Goal: Task Accomplishment & Management: Use online tool/utility

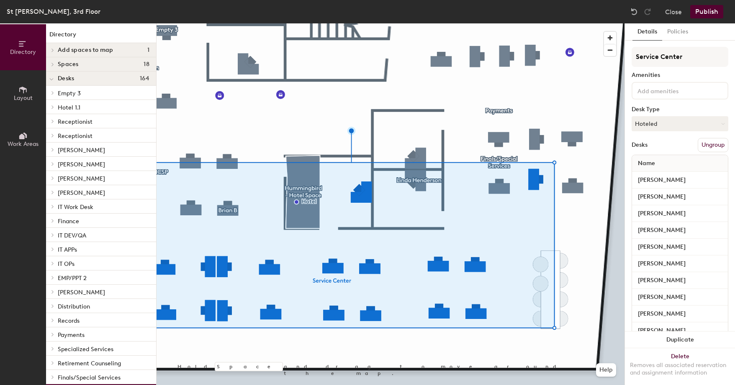
click at [569, 23] on div at bounding box center [390, 23] width 468 height 0
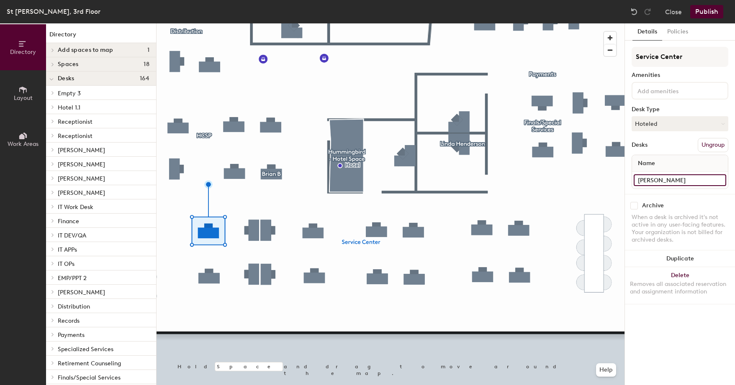
click at [687, 179] on input "[PERSON_NAME]" at bounding box center [679, 180] width 92 height 12
click at [603, 179] on div "Directory Layout Work Areas Directory Add spaces to map 1 Counseling Room 6 Spa…" at bounding box center [367, 204] width 735 height 362
paste input "[PERSON_NAME]"
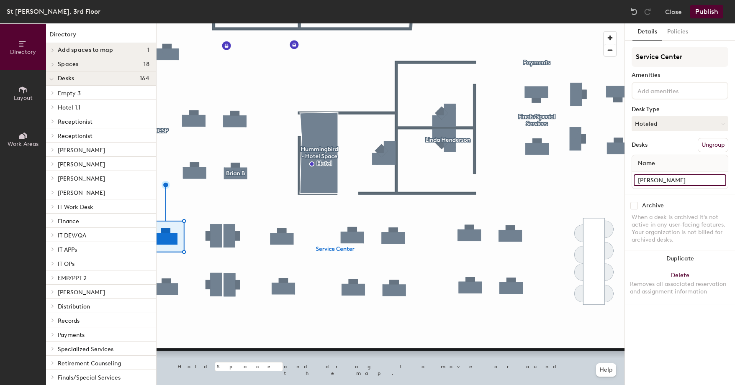
type input "[PERSON_NAME]"
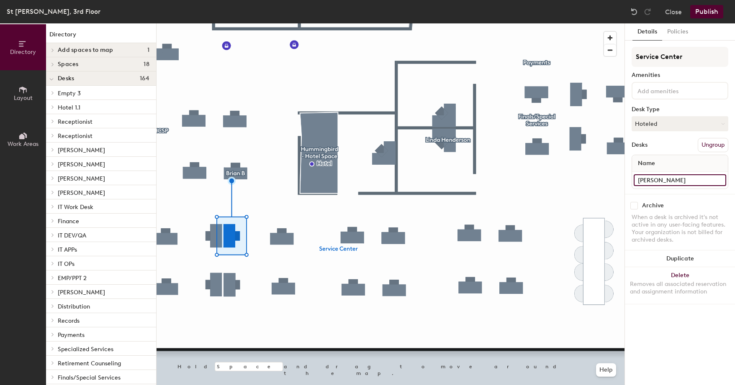
click at [704, 180] on input "[PERSON_NAME]" at bounding box center [679, 180] width 92 height 12
paste input "[PERSON_NAME]"
type input "[PERSON_NAME]"
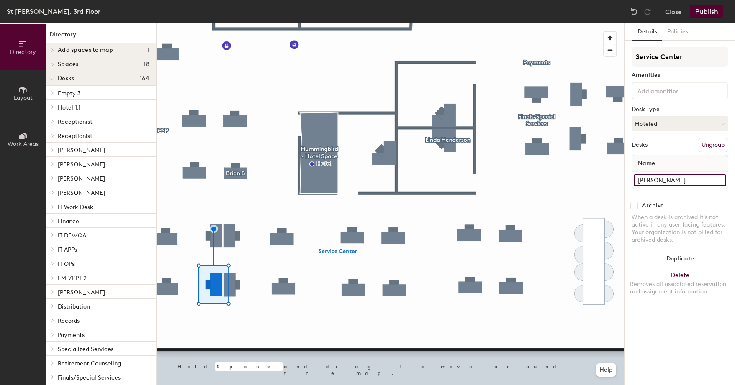
click at [695, 181] on input "[PERSON_NAME]" at bounding box center [679, 180] width 92 height 12
paste input "[PERSON_NAME]"
type input "[PERSON_NAME]"
click at [703, 182] on input "[PERSON_NAME]" at bounding box center [679, 180] width 92 height 12
paste input "[PERSON_NAME]"
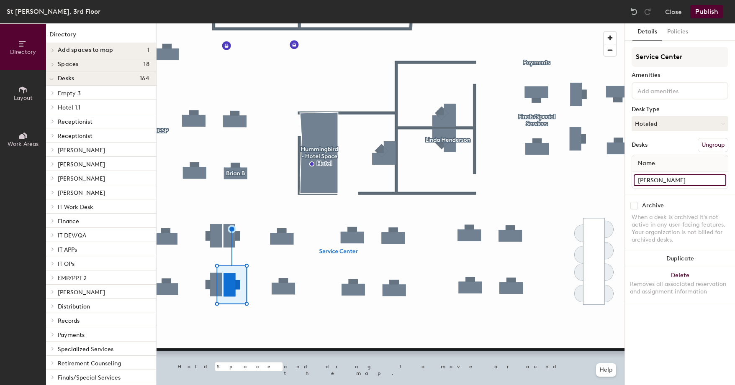
type input "[PERSON_NAME]"
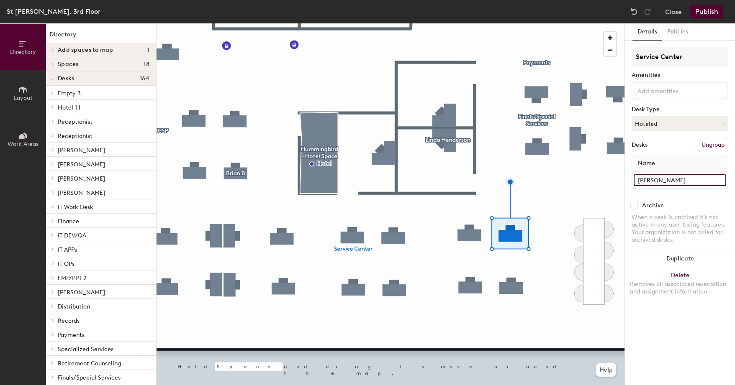
click at [687, 178] on input "[PERSON_NAME]" at bounding box center [679, 180] width 92 height 12
type input "[PERSON_NAME]"
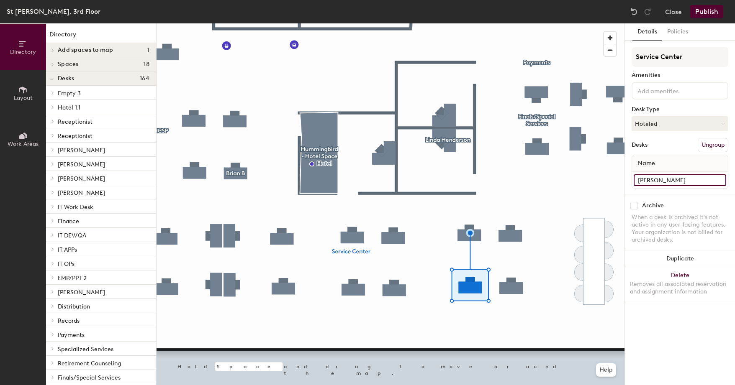
click at [690, 178] on input "[PERSON_NAME]" at bounding box center [679, 180] width 92 height 12
paste input "[PERSON_NAME]"
type input "[PERSON_NAME]"
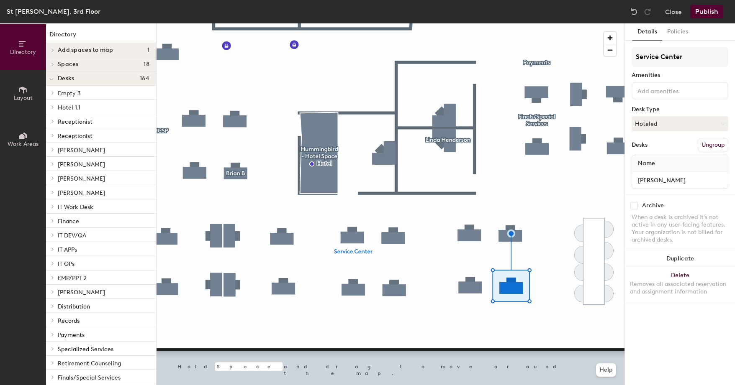
click at [708, 10] on button "Publish" at bounding box center [706, 11] width 33 height 13
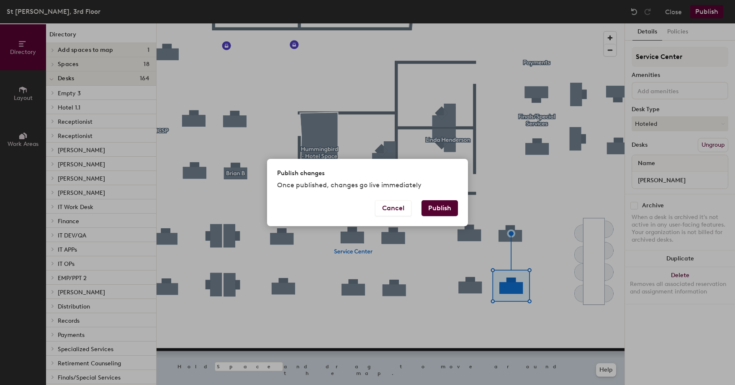
click at [447, 204] on button "Publish" at bounding box center [439, 208] width 36 height 16
